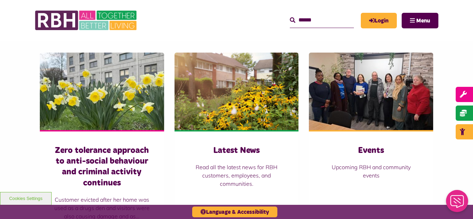
scroll to position [457, 0]
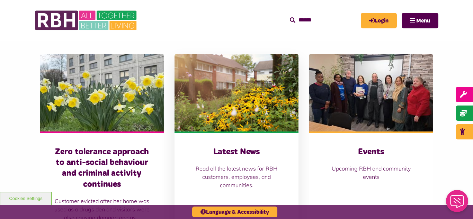
click at [231, 90] on img at bounding box center [236, 92] width 124 height 77
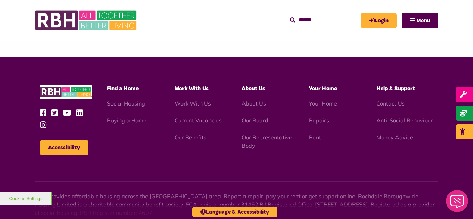
scroll to position [720, 0]
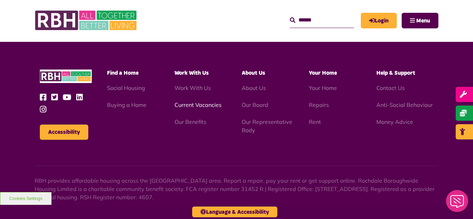
click at [193, 105] on link "Current Vacancies" at bounding box center [197, 104] width 47 height 7
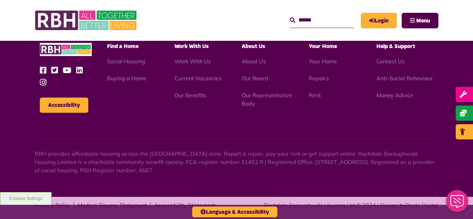
scroll to position [1156, 0]
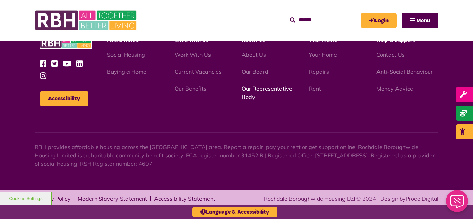
click at [255, 89] on link "Our Representative Body" at bounding box center [266, 92] width 51 height 15
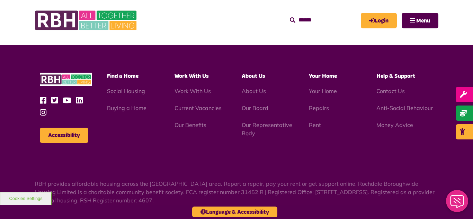
scroll to position [2008, 0]
